Goal: Transaction & Acquisition: Obtain resource

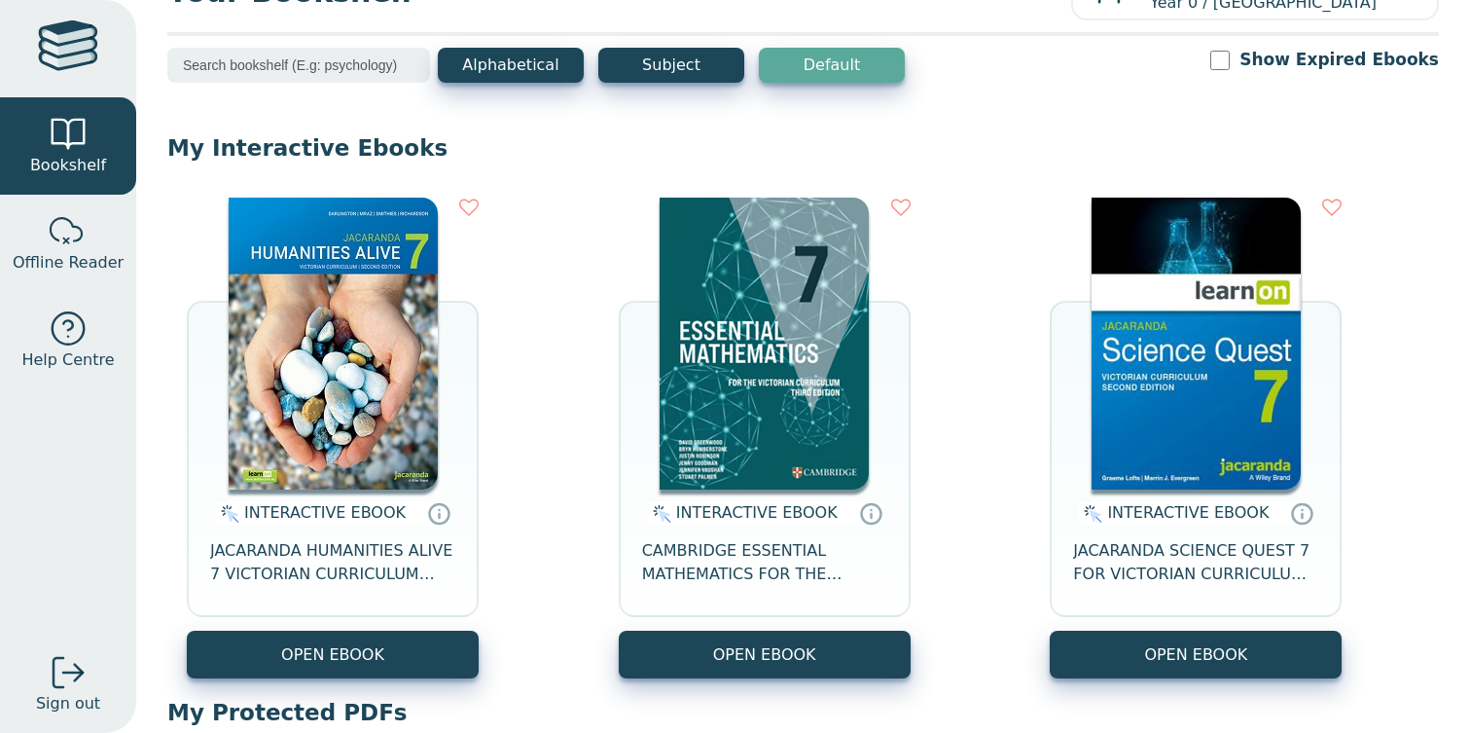
scroll to position [87, 0]
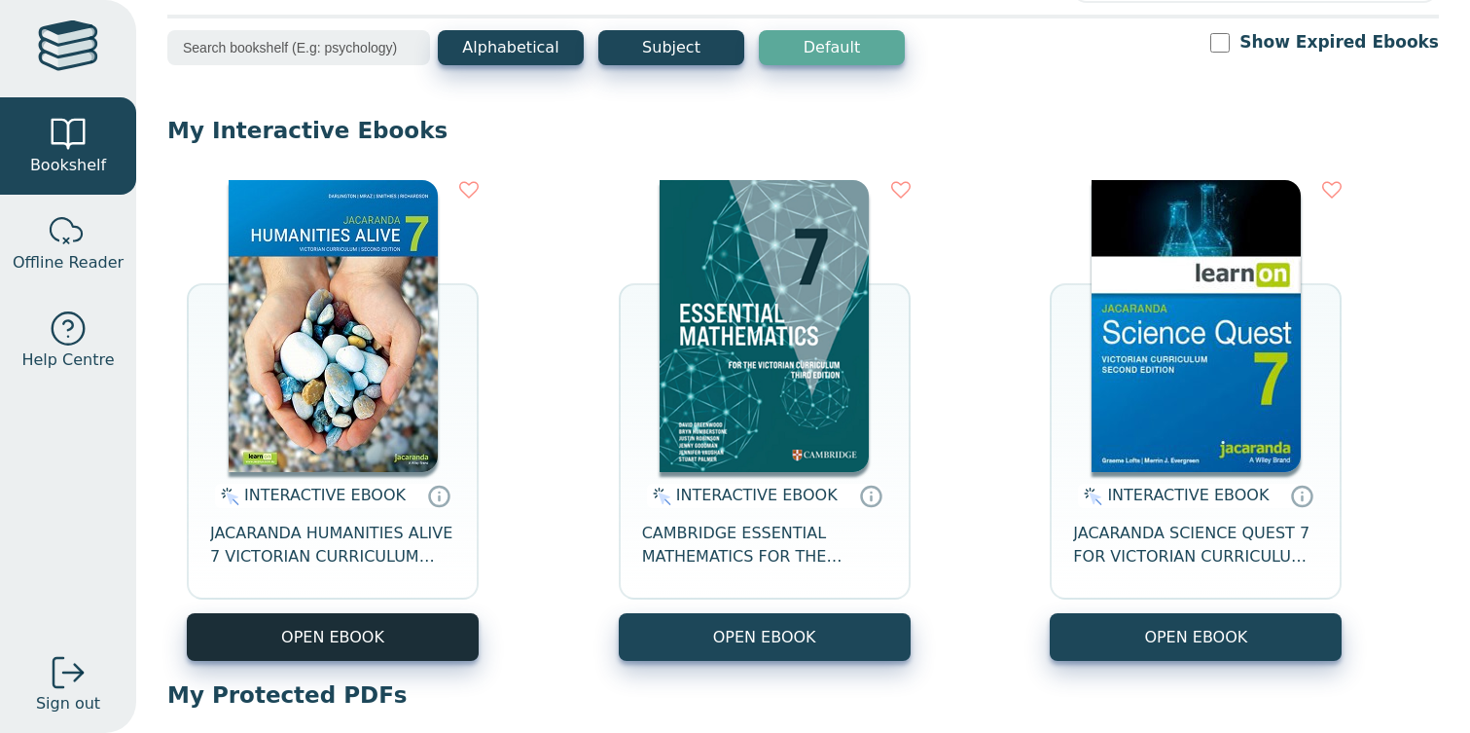
click at [438, 613] on button "OPEN EBOOK" at bounding box center [333, 637] width 292 height 48
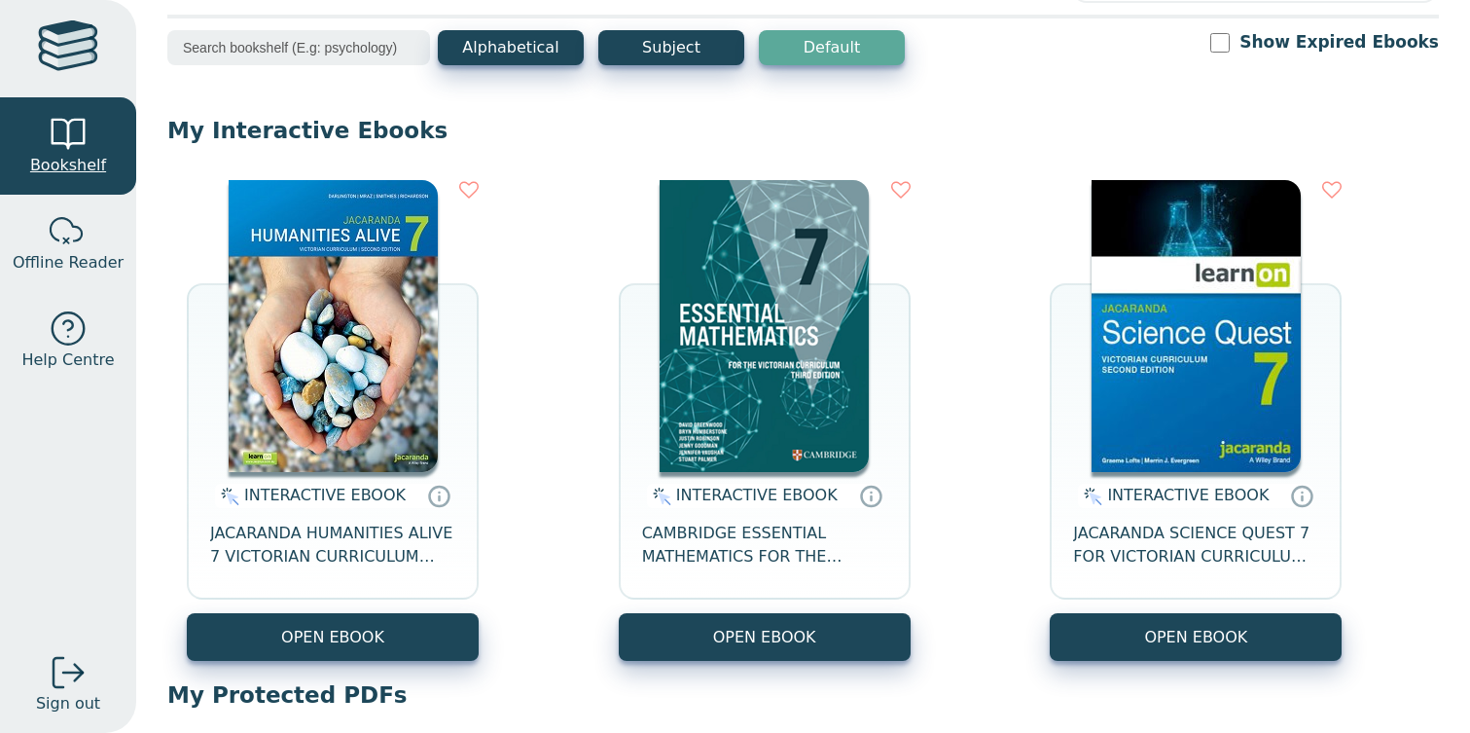
click at [60, 178] on link "Bookshelf" at bounding box center [68, 145] width 136 height 97
